Goal: Task Accomplishment & Management: Complete application form

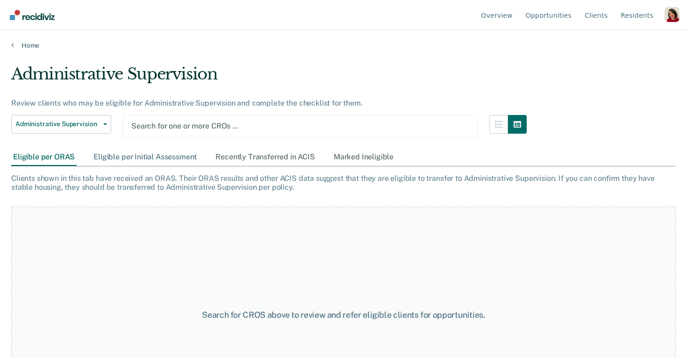
click at [108, 156] on div "Eligible per Initial Assessment" at bounding box center [145, 157] width 107 height 17
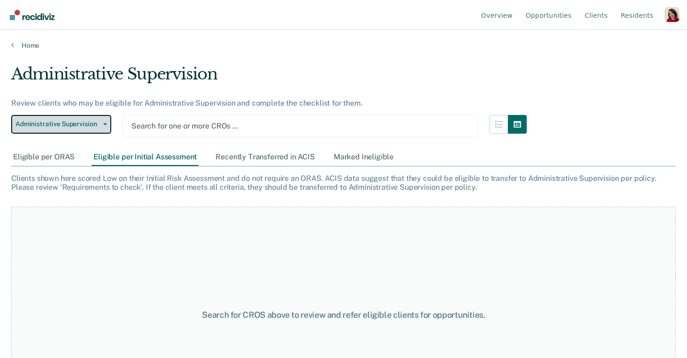
click at [84, 129] on button "Administrative Supervision" at bounding box center [61, 124] width 100 height 19
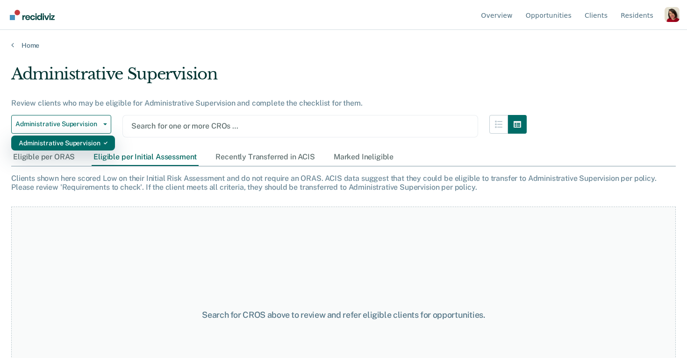
click at [80, 142] on div "Administrative Supervision" at bounding box center [63, 143] width 89 height 15
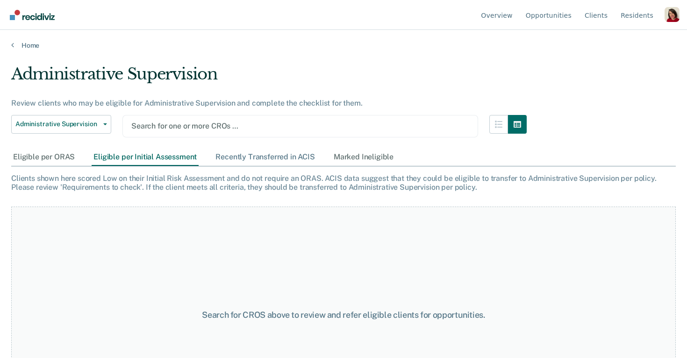
click at [259, 156] on div "Recently Transferred in ACIS" at bounding box center [265, 157] width 103 height 17
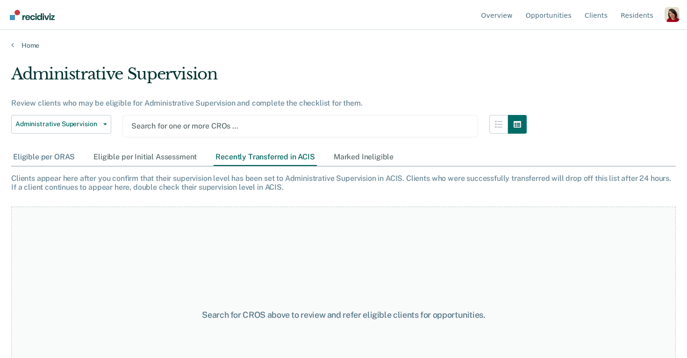
click at [59, 151] on div "Eligible per ORAS" at bounding box center [43, 157] width 65 height 17
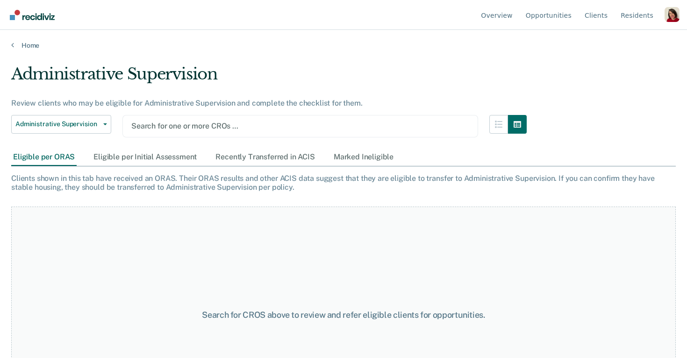
click at [59, 155] on div "Eligible per ORAS" at bounding box center [43, 157] width 65 height 17
click at [367, 152] on div "Marked Ineligible" at bounding box center [364, 157] width 64 height 17
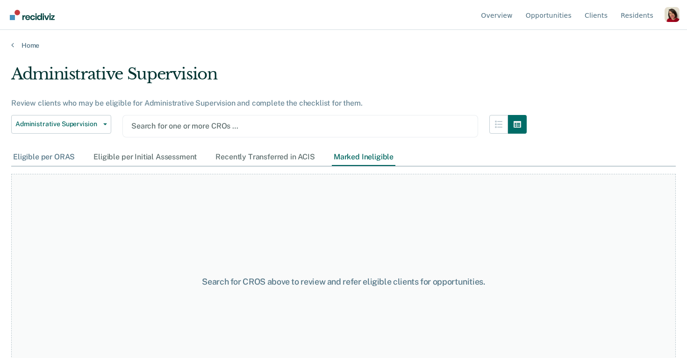
click at [65, 155] on div "Eligible per ORAS" at bounding box center [43, 157] width 65 height 17
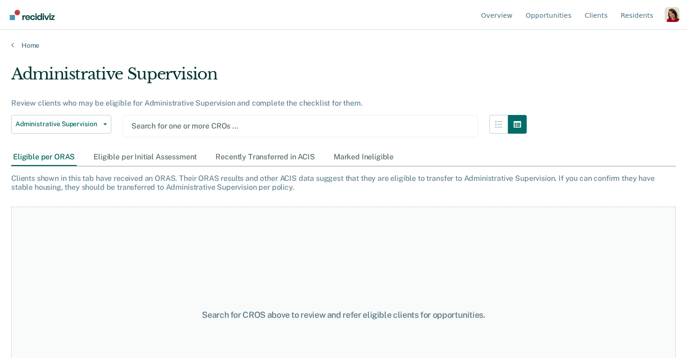
click at [25, 54] on main "Administrative Supervision Review clients who may be eligible for Administrativ…" at bounding box center [343, 203] width 687 height 306
click at [25, 50] on main "Administrative Supervision Review clients who may be eligible for Administrativ…" at bounding box center [343, 203] width 687 height 306
click at [25, 46] on link "Home" at bounding box center [343, 45] width 665 height 8
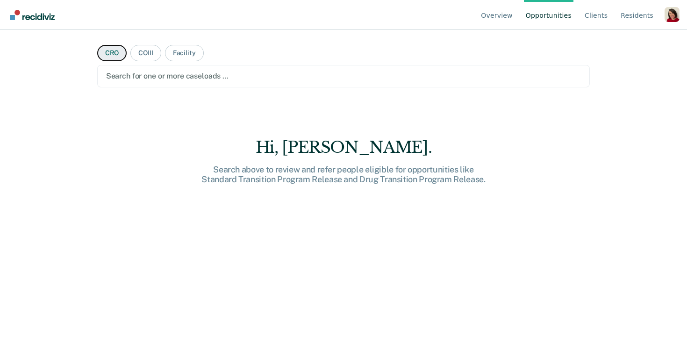
click at [114, 55] on button "CRO" at bounding box center [112, 53] width 30 height 16
click at [505, 15] on link "Overview" at bounding box center [497, 15] width 36 height 30
click at [185, 55] on button "Facility" at bounding box center [184, 53] width 39 height 16
click at [508, 14] on link "Overview" at bounding box center [497, 15] width 36 height 30
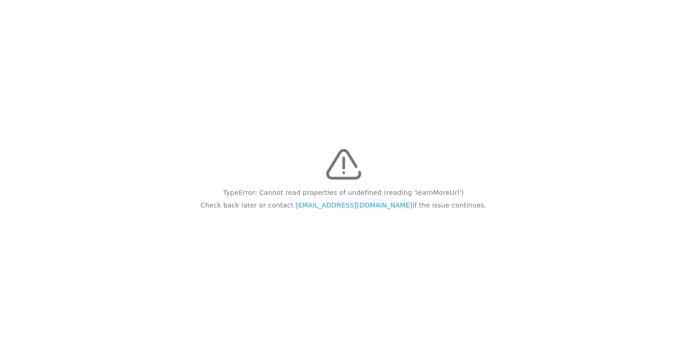
click at [284, 149] on div "TypeError: Cannot read properties of undefined (reading 'learnMoreUrl') Check b…" at bounding box center [343, 179] width 687 height 358
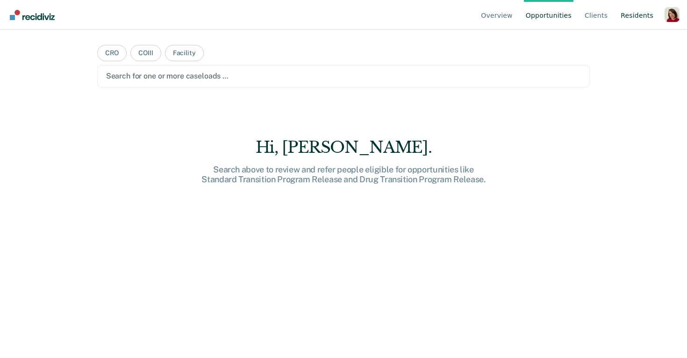
click at [642, 22] on link "Resident s" at bounding box center [637, 15] width 36 height 30
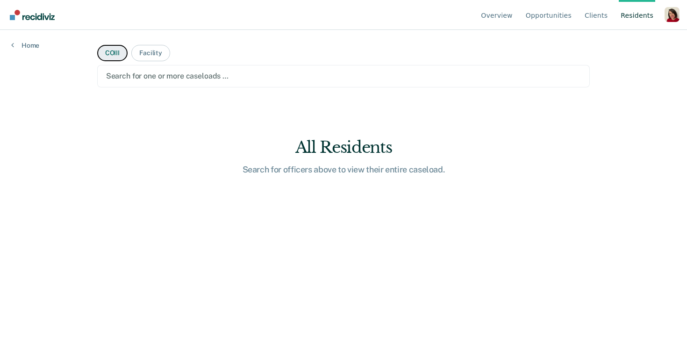
click at [108, 55] on button "COIII" at bounding box center [112, 53] width 30 height 16
click at [555, 14] on link "Opportunities" at bounding box center [549, 15] width 50 height 30
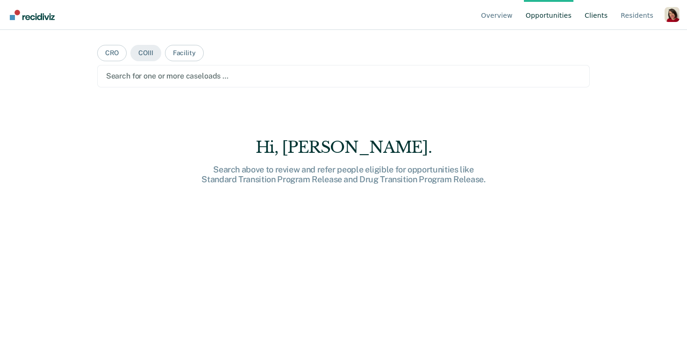
click at [591, 18] on link "Client s" at bounding box center [596, 15] width 27 height 30
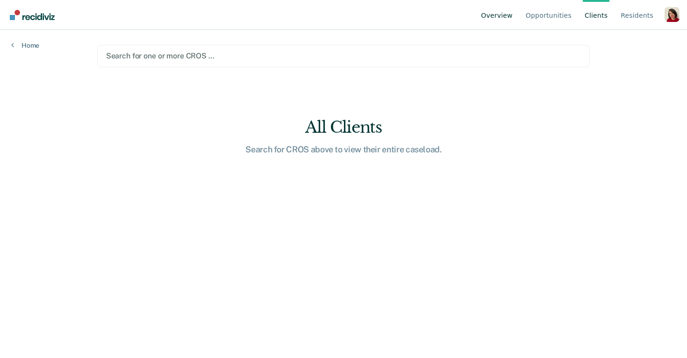
click at [491, 11] on link "Overview" at bounding box center [497, 15] width 36 height 30
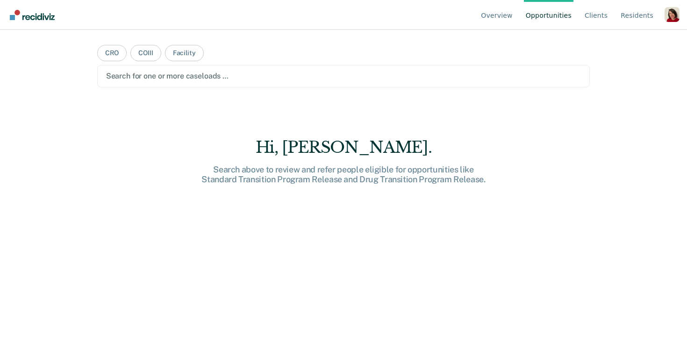
click at [669, 16] on div "Profile dropdown button" at bounding box center [672, 14] width 15 height 15
click at [618, 37] on button "Profile" at bounding box center [635, 43] width 90 height 15
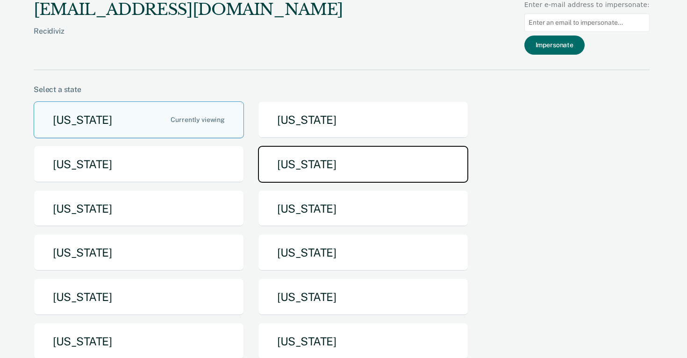
click at [280, 170] on button "[US_STATE]" at bounding box center [363, 164] width 210 height 37
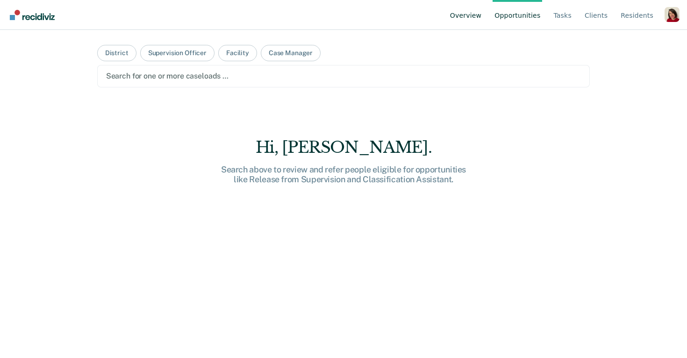
click at [467, 21] on link "Overview" at bounding box center [466, 15] width 36 height 30
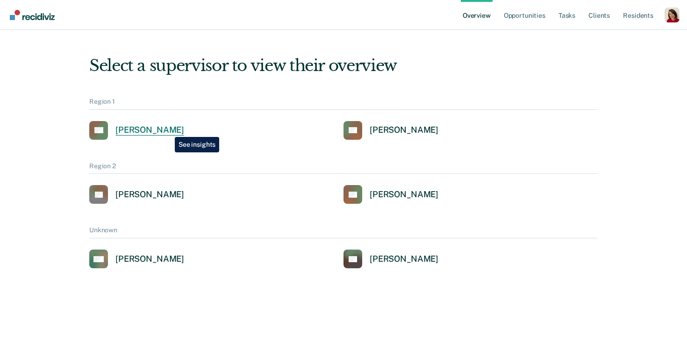
click at [168, 130] on div "[PERSON_NAME]" at bounding box center [149, 130] width 69 height 11
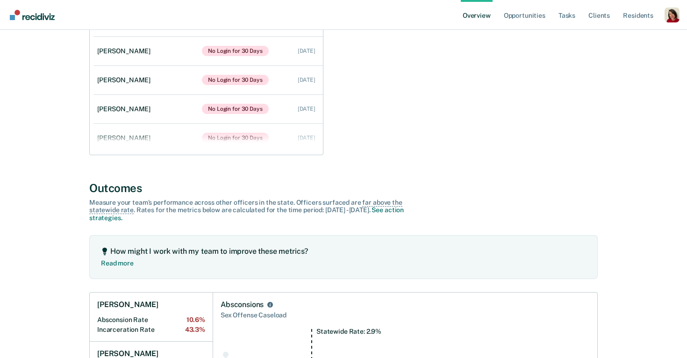
scroll to position [57, 0]
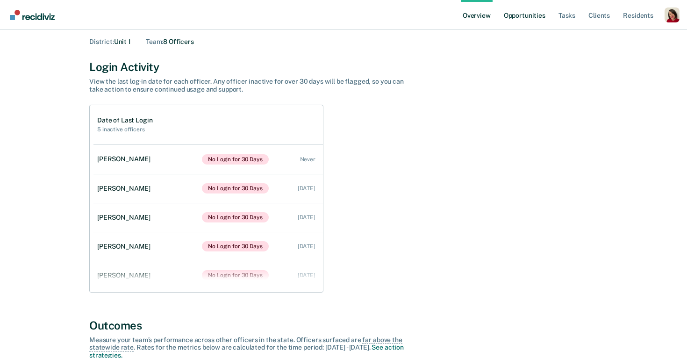
click at [541, 13] on link "Opportunities" at bounding box center [524, 15] width 45 height 30
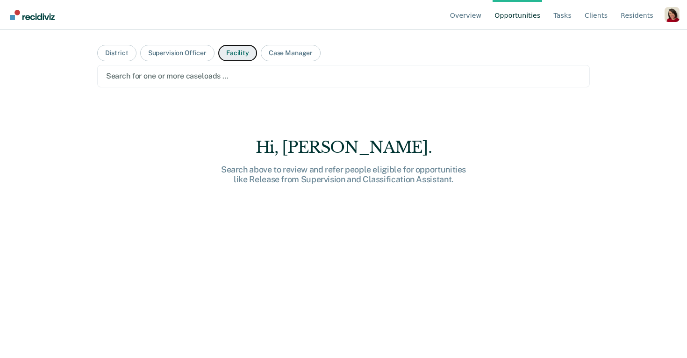
click at [230, 58] on button "Facility" at bounding box center [237, 53] width 39 height 16
click at [297, 51] on button "Case Manager" at bounding box center [291, 53] width 60 height 16
click at [237, 44] on main "District Supervision Officer Facility Case Manager Search for one or more case …" at bounding box center [344, 183] width 516 height 306
click at [237, 48] on button "Facility" at bounding box center [237, 53] width 39 height 16
click at [111, 53] on button "District" at bounding box center [116, 53] width 39 height 16
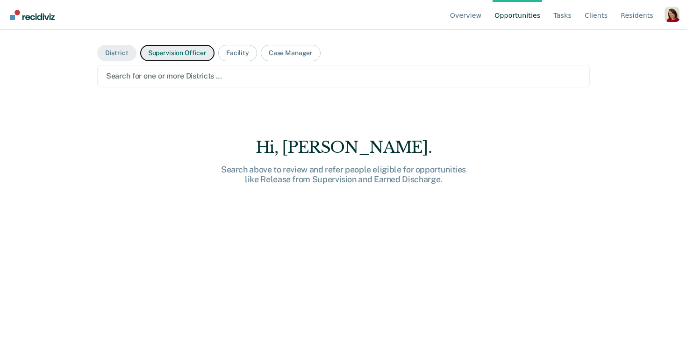
click at [168, 52] on button "Supervision Officer" at bounding box center [177, 53] width 74 height 16
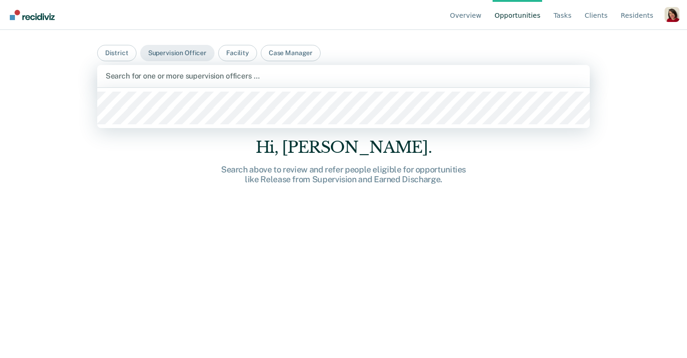
click at [225, 80] on div at bounding box center [344, 76] width 476 height 11
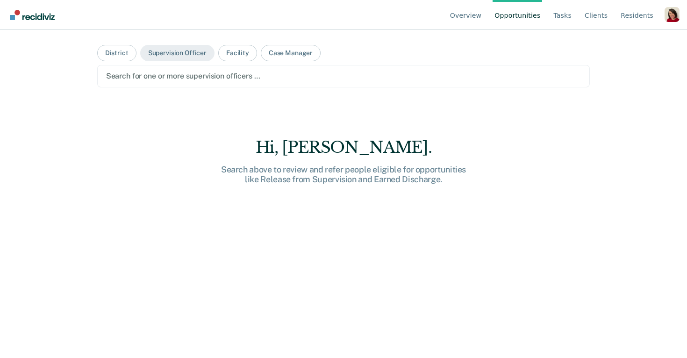
click at [225, 80] on div at bounding box center [343, 76] width 475 height 11
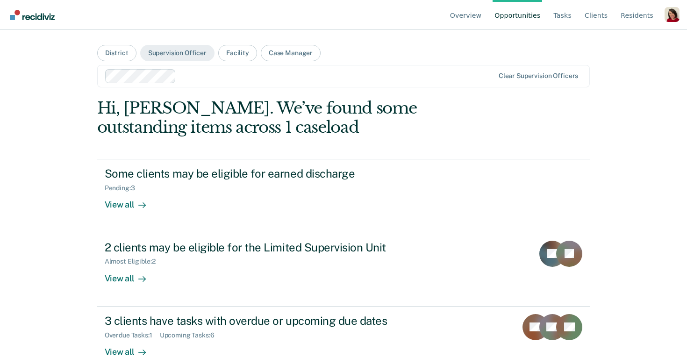
scroll to position [22, 0]
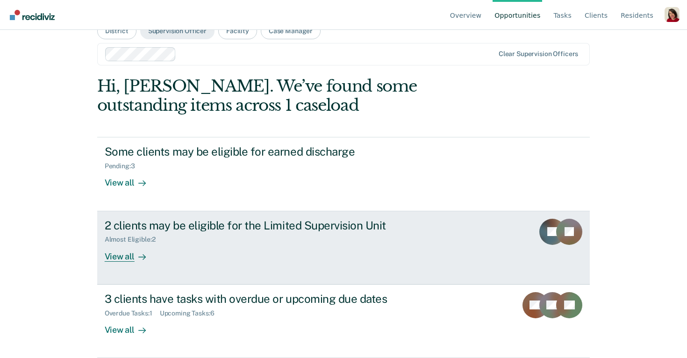
click at [222, 253] on div "2 clients may be eligible for the Limited Supervision Unit Almost Eligible : 2 …" at bounding box center [280, 240] width 351 height 43
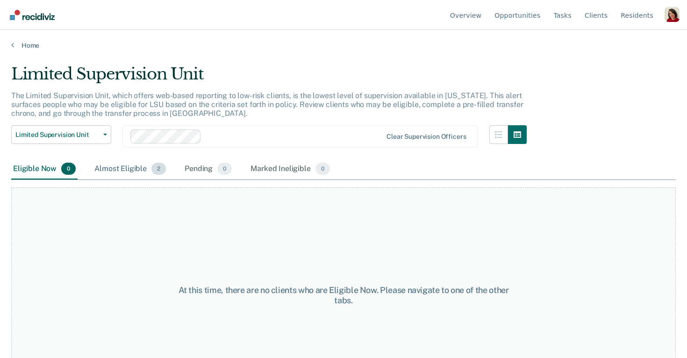
click at [130, 173] on div "Almost Eligible 2" at bounding box center [130, 169] width 75 height 21
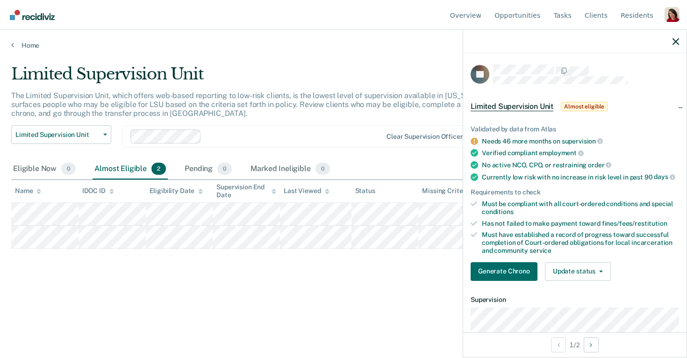
click at [675, 45] on div at bounding box center [574, 41] width 223 height 23
click at [676, 39] on icon "button" at bounding box center [676, 41] width 7 height 7
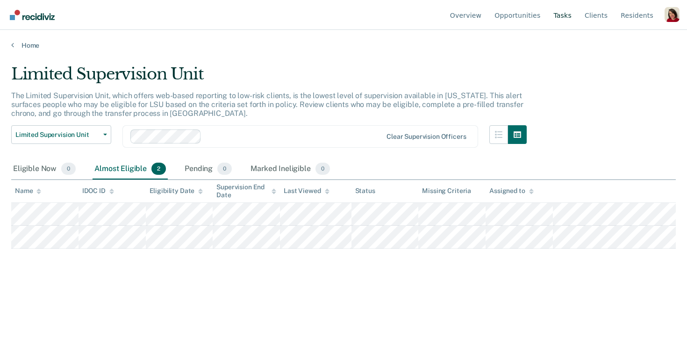
click at [569, 16] on link "Tasks" at bounding box center [563, 15] width 22 height 30
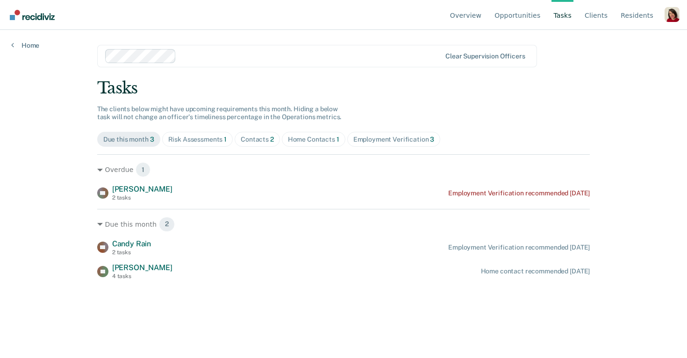
click at [216, 136] on div "Risk Assessments 1" at bounding box center [197, 140] width 59 height 8
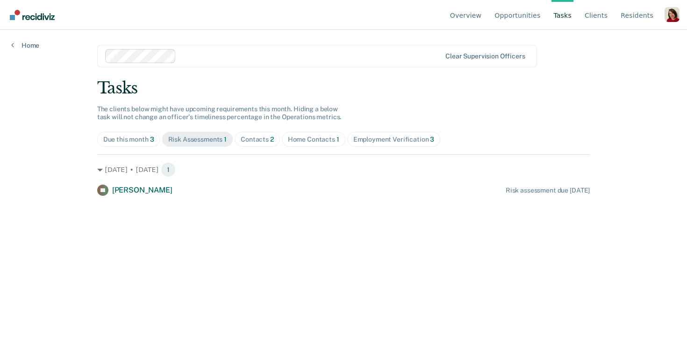
click at [144, 197] on main "Clear supervision officers Tasks The clients below might have upcoming requirem…" at bounding box center [344, 183] width 516 height 306
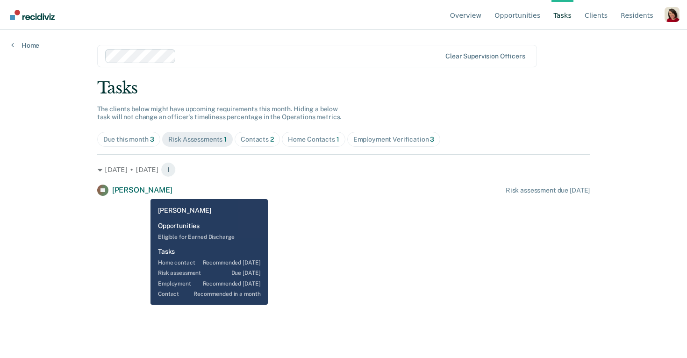
click at [144, 192] on span "Larry Roberts" at bounding box center [142, 190] width 60 height 9
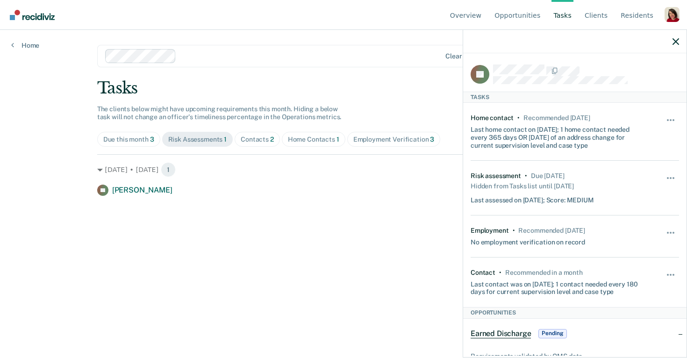
click at [680, 38] on div at bounding box center [574, 41] width 223 height 23
click at [677, 39] on icon "button" at bounding box center [676, 41] width 7 height 7
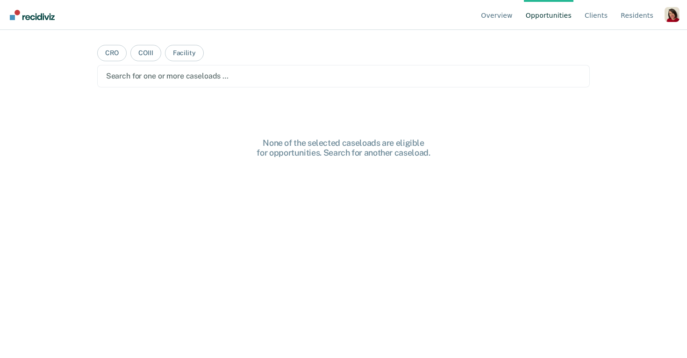
click at [675, 16] on div "Profile dropdown button" at bounding box center [672, 14] width 15 height 15
click at [626, 40] on link "Profile" at bounding box center [634, 44] width 60 height 8
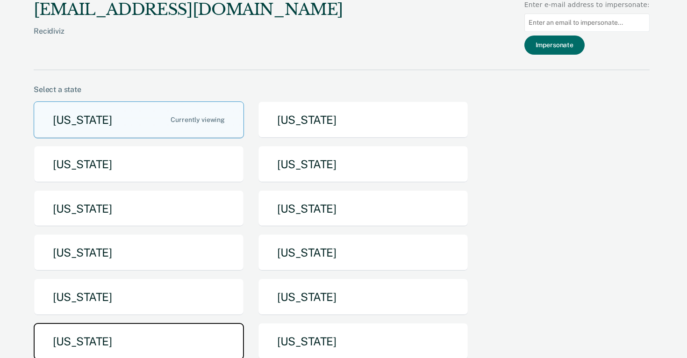
click at [121, 331] on button "[US_STATE]" at bounding box center [139, 341] width 210 height 37
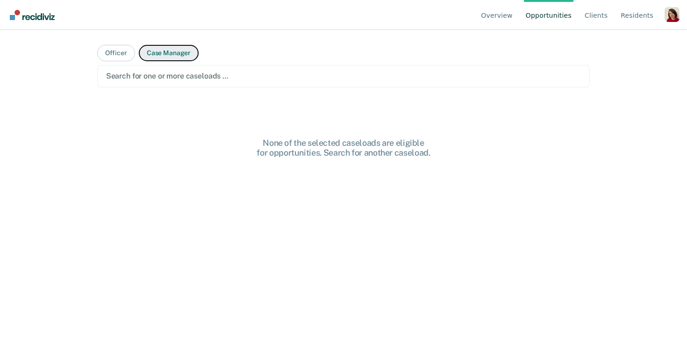
click at [161, 50] on button "Case Manager" at bounding box center [169, 53] width 60 height 16
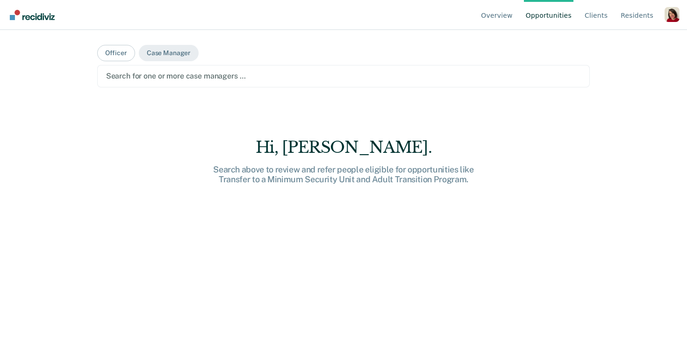
click at [162, 75] on div at bounding box center [343, 76] width 475 height 11
click at [124, 54] on button "Officer" at bounding box center [116, 53] width 38 height 16
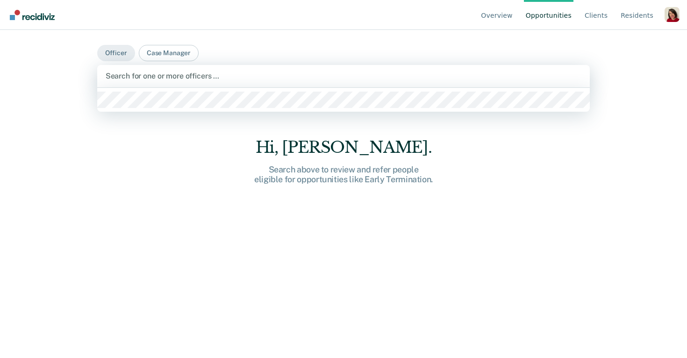
click at [124, 72] on div at bounding box center [344, 76] width 476 height 11
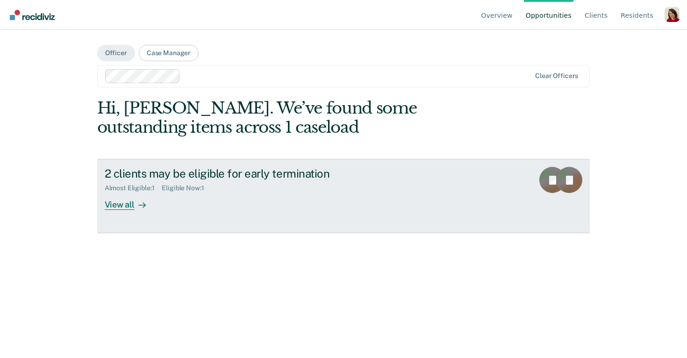
click at [171, 171] on div "2 clients may be eligible for early termination" at bounding box center [269, 174] width 328 height 14
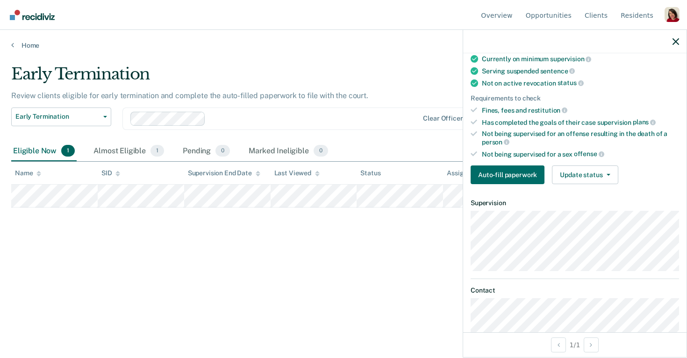
scroll to position [115, 0]
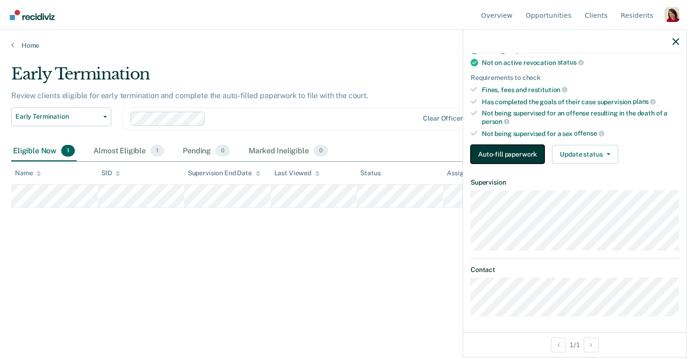
click at [525, 149] on button "Auto-fill paperwork" at bounding box center [508, 154] width 74 height 19
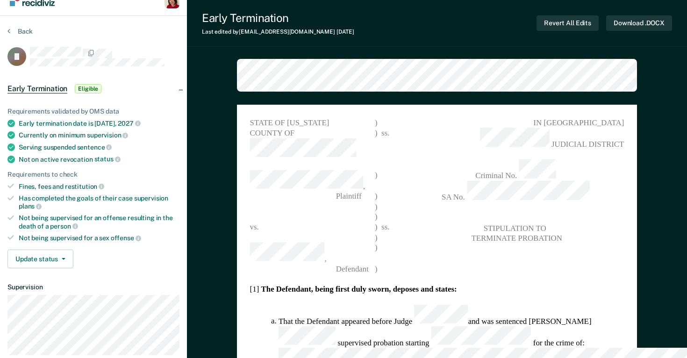
type textarea "x"
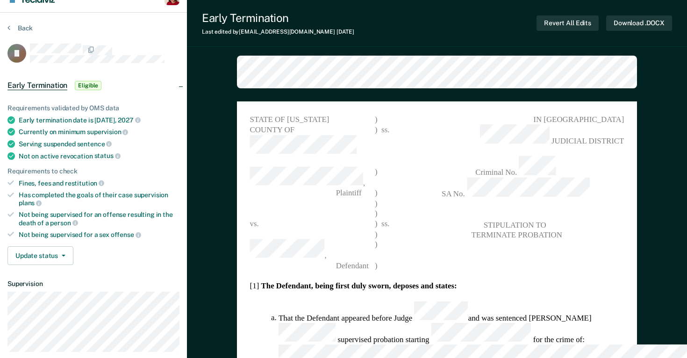
scroll to position [8, 0]
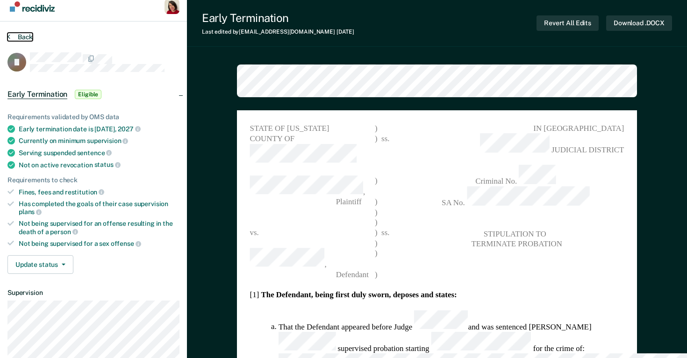
click at [16, 38] on button "Back" at bounding box center [19, 37] width 25 height 8
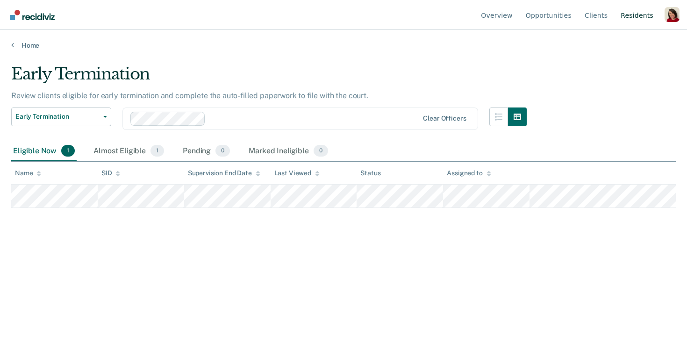
click at [645, 14] on link "Resident s" at bounding box center [637, 15] width 36 height 30
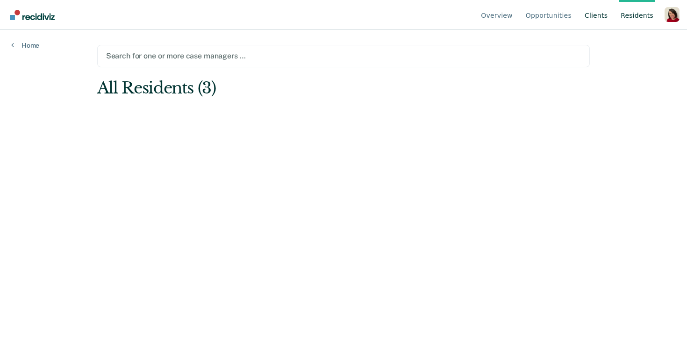
click at [601, 14] on link "Client s" at bounding box center [596, 15] width 27 height 30
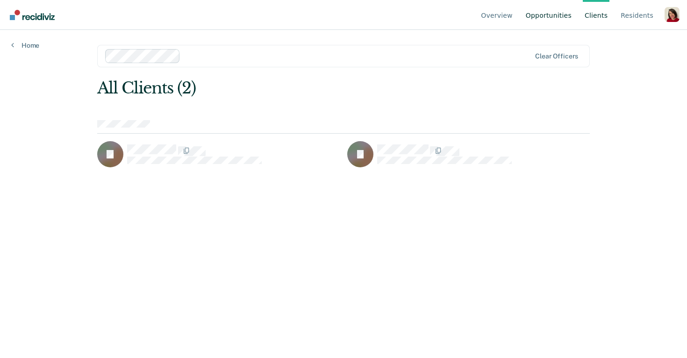
click at [544, 19] on link "Opportunities" at bounding box center [549, 15] width 50 height 30
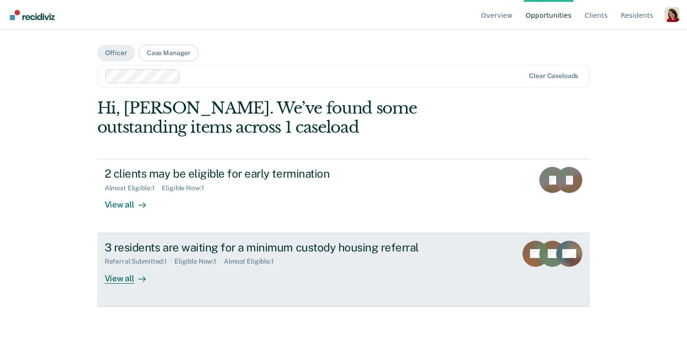
click at [264, 271] on div "3 residents are waiting for a minimum custody housing referral Referral Submitt…" at bounding box center [280, 262] width 351 height 43
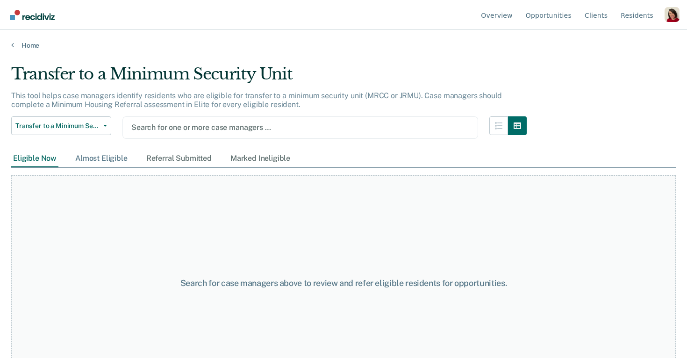
click at [115, 157] on div "Almost Eligible" at bounding box center [101, 158] width 56 height 17
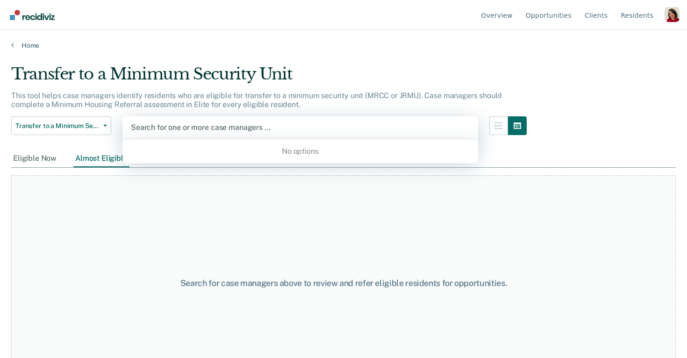
click at [165, 123] on div at bounding box center [300, 127] width 339 height 11
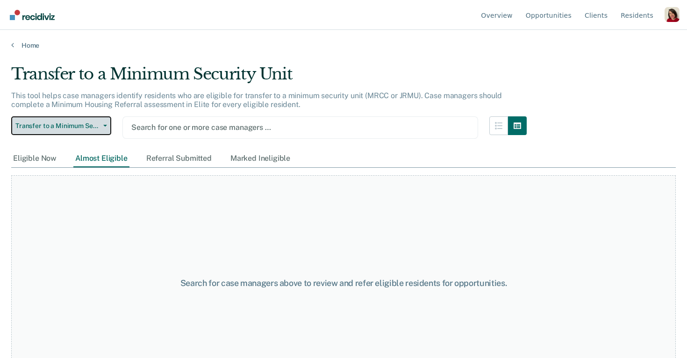
click at [86, 126] on span "Transfer to a Minimum Security Unit" at bounding box center [57, 126] width 84 height 8
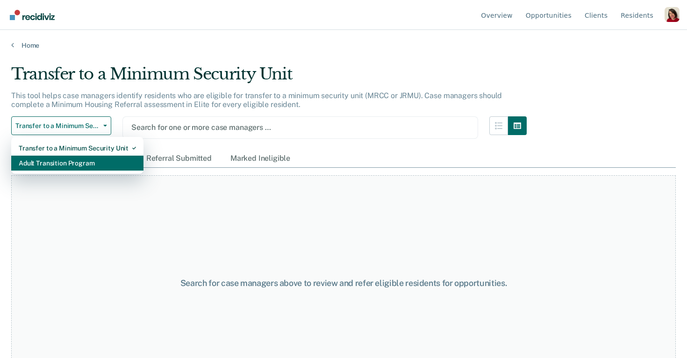
click at [78, 167] on div "Adult Transition Program" at bounding box center [77, 163] width 117 height 15
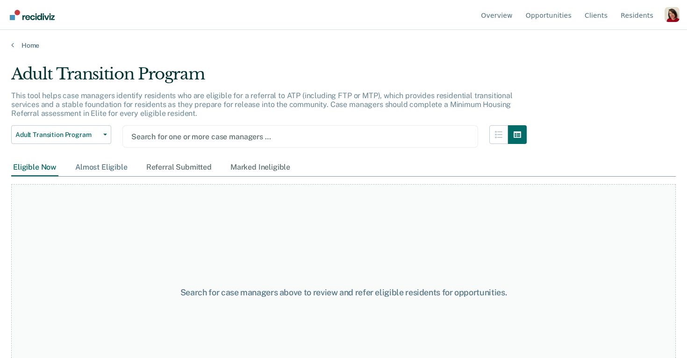
click at [108, 170] on div "Almost Eligible" at bounding box center [101, 167] width 56 height 17
click at [159, 170] on div "Referral Submitted" at bounding box center [178, 167] width 69 height 17
click at [263, 168] on div "Marked Ineligible" at bounding box center [261, 167] width 64 height 17
click at [267, 172] on div "Marked Ineligible" at bounding box center [261, 167] width 64 height 17
click at [550, 19] on link "Opportunities" at bounding box center [549, 15] width 50 height 30
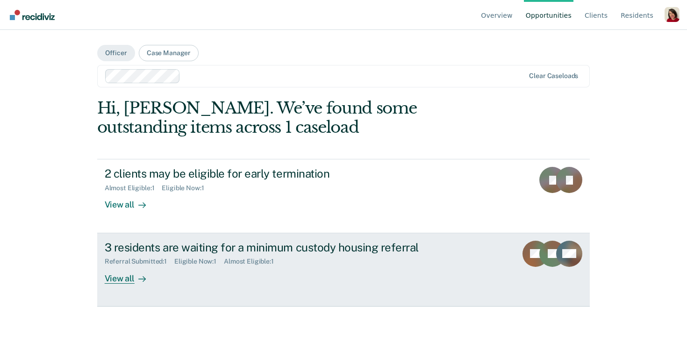
click at [273, 248] on div "3 residents are waiting for a minimum custody housing referral" at bounding box center [269, 248] width 328 height 14
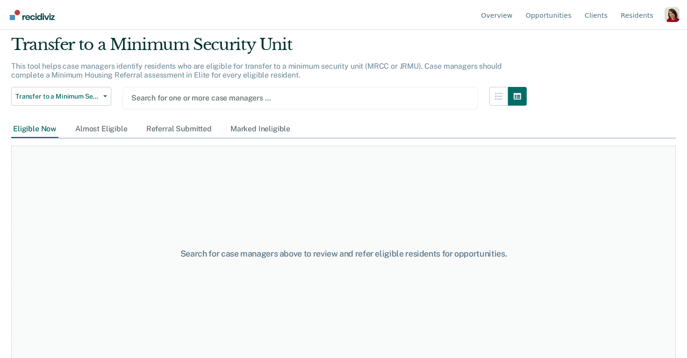
scroll to position [33, 0]
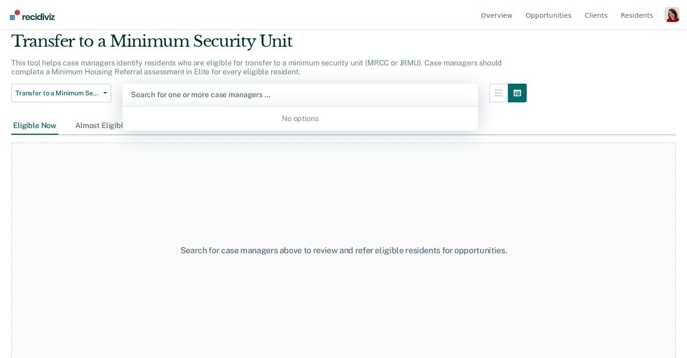
click at [145, 95] on div at bounding box center [300, 94] width 339 height 11
type input "[PERSON_NAME]"
click at [611, 105] on div "Transfer to a Minimum Security Unit This tool helps case managers identify resi…" at bounding box center [343, 143] width 665 height 223
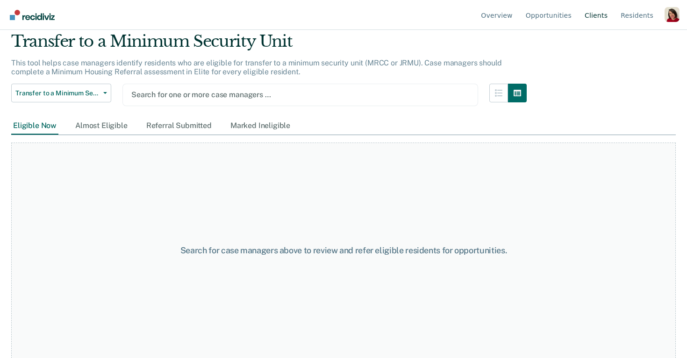
click at [596, 20] on link "Client s" at bounding box center [596, 15] width 27 height 30
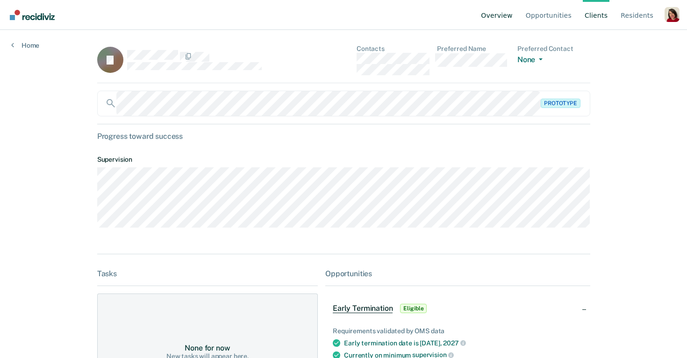
click at [515, 19] on link "Overview" at bounding box center [497, 15] width 36 height 30
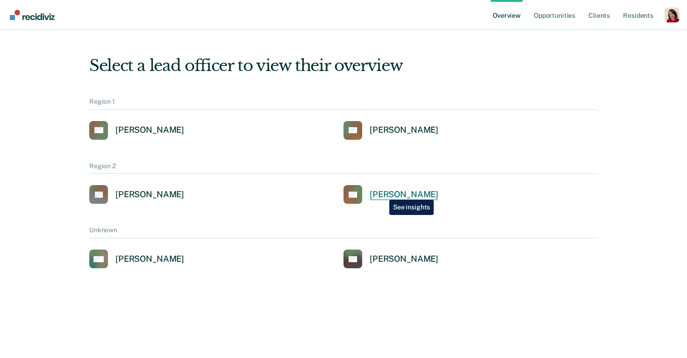
click at [382, 193] on div "[PERSON_NAME]" at bounding box center [404, 194] width 69 height 11
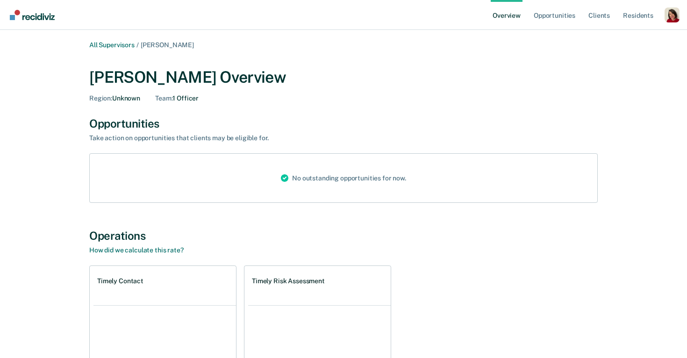
click at [671, 15] on div "Profile dropdown button" at bounding box center [672, 14] width 15 height 15
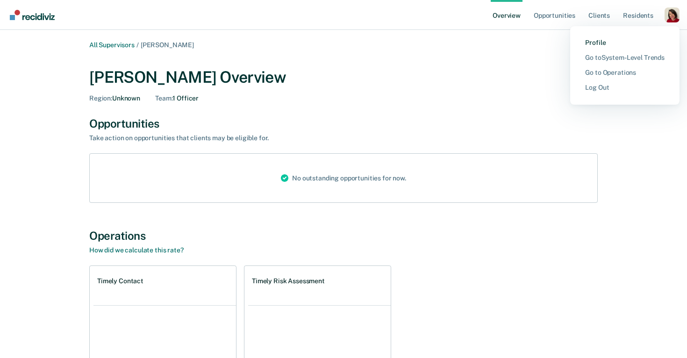
click at [597, 41] on link "Profile" at bounding box center [624, 43] width 79 height 8
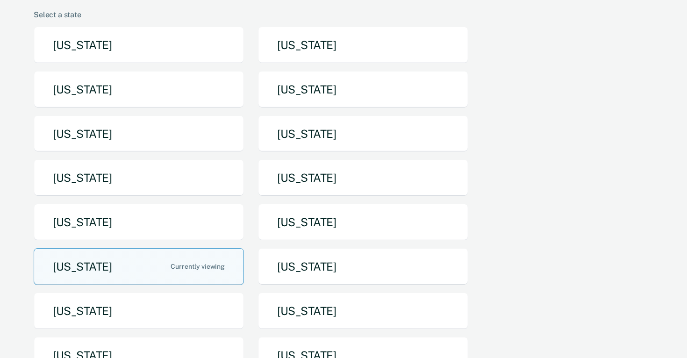
scroll to position [88, 0]
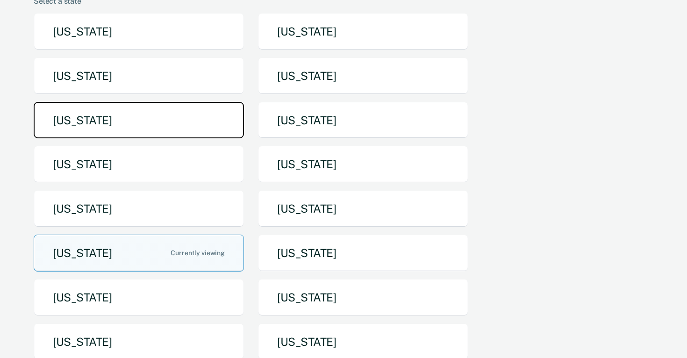
click at [107, 121] on button "[US_STATE]" at bounding box center [139, 120] width 210 height 37
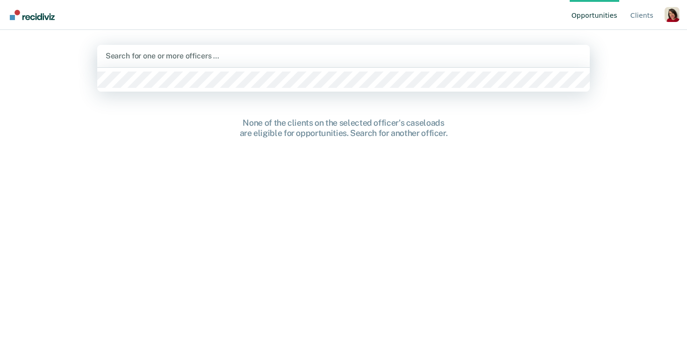
click at [167, 51] on div at bounding box center [344, 55] width 476 height 11
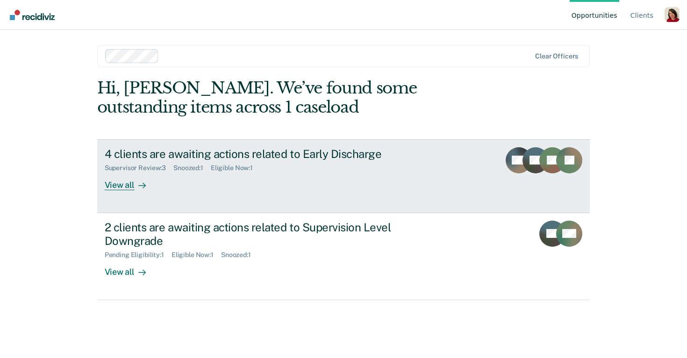
click at [203, 156] on div "4 clients are awaiting actions related to Early Discharge" at bounding box center [269, 154] width 328 height 14
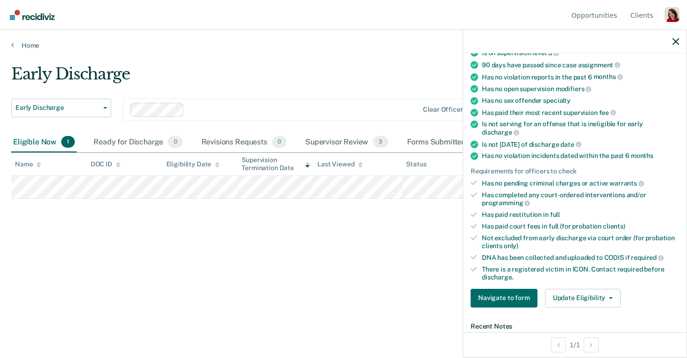
scroll to position [108, 0]
click at [503, 294] on button "Navigate to form" at bounding box center [504, 297] width 67 height 19
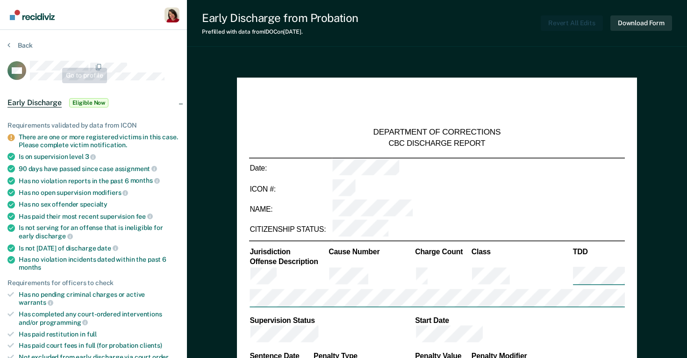
type textarea "x"
click at [12, 47] on button "Back" at bounding box center [19, 45] width 25 height 8
